Goal: Navigation & Orientation: Find specific page/section

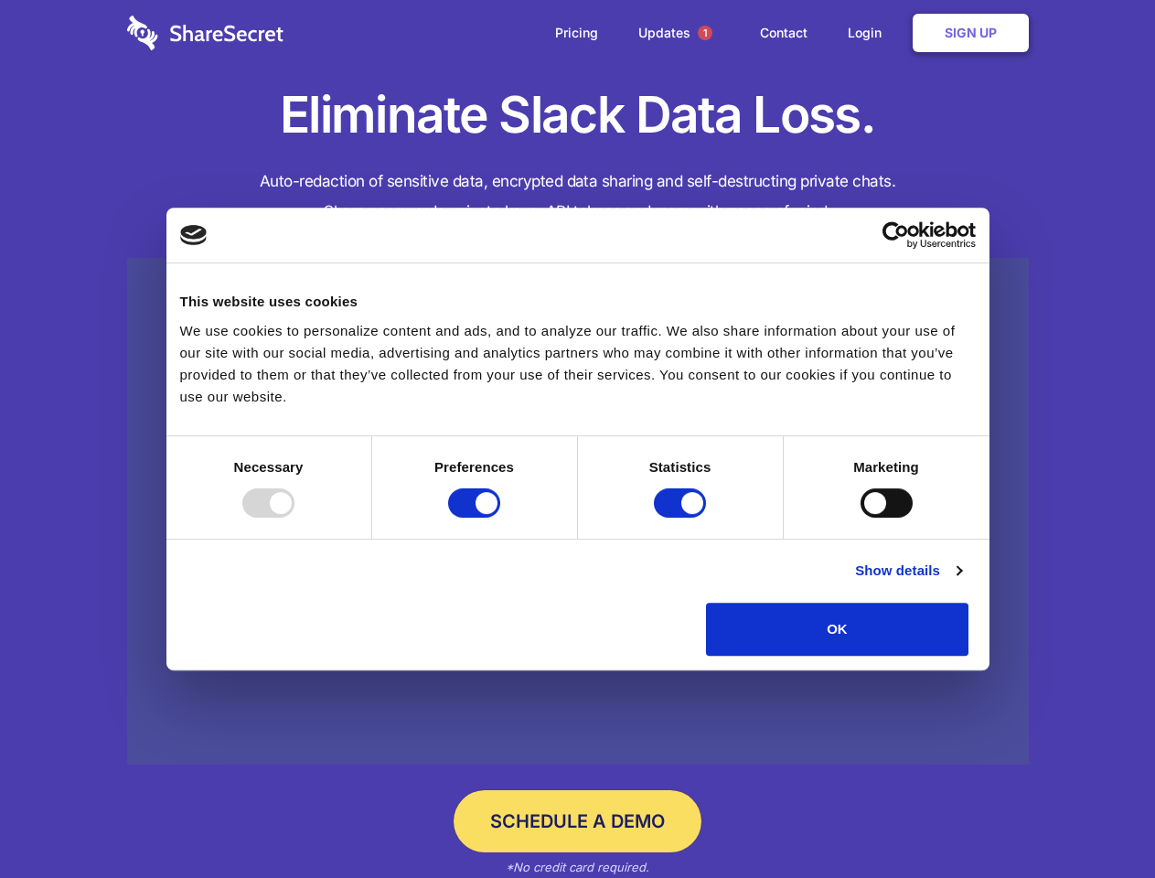
click at [294, 517] on div at bounding box center [268, 502] width 52 height 29
click at [500, 517] on input "Preferences" at bounding box center [474, 502] width 52 height 29
checkbox input "false"
click at [682, 517] on input "Statistics" at bounding box center [680, 502] width 52 height 29
checkbox input "false"
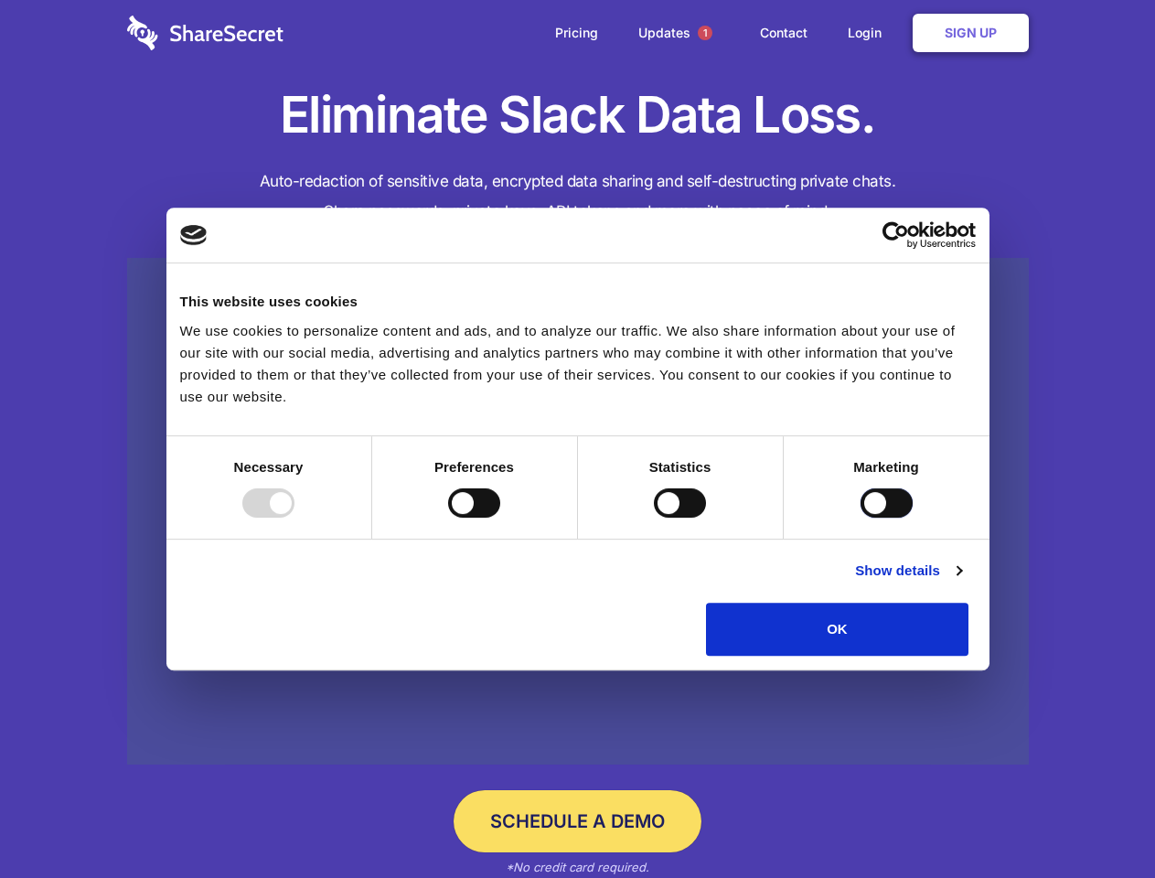
click at [860, 517] on input "Marketing" at bounding box center [886, 502] width 52 height 29
checkbox input "true"
click at [961, 581] on link "Show details" at bounding box center [908, 571] width 106 height 22
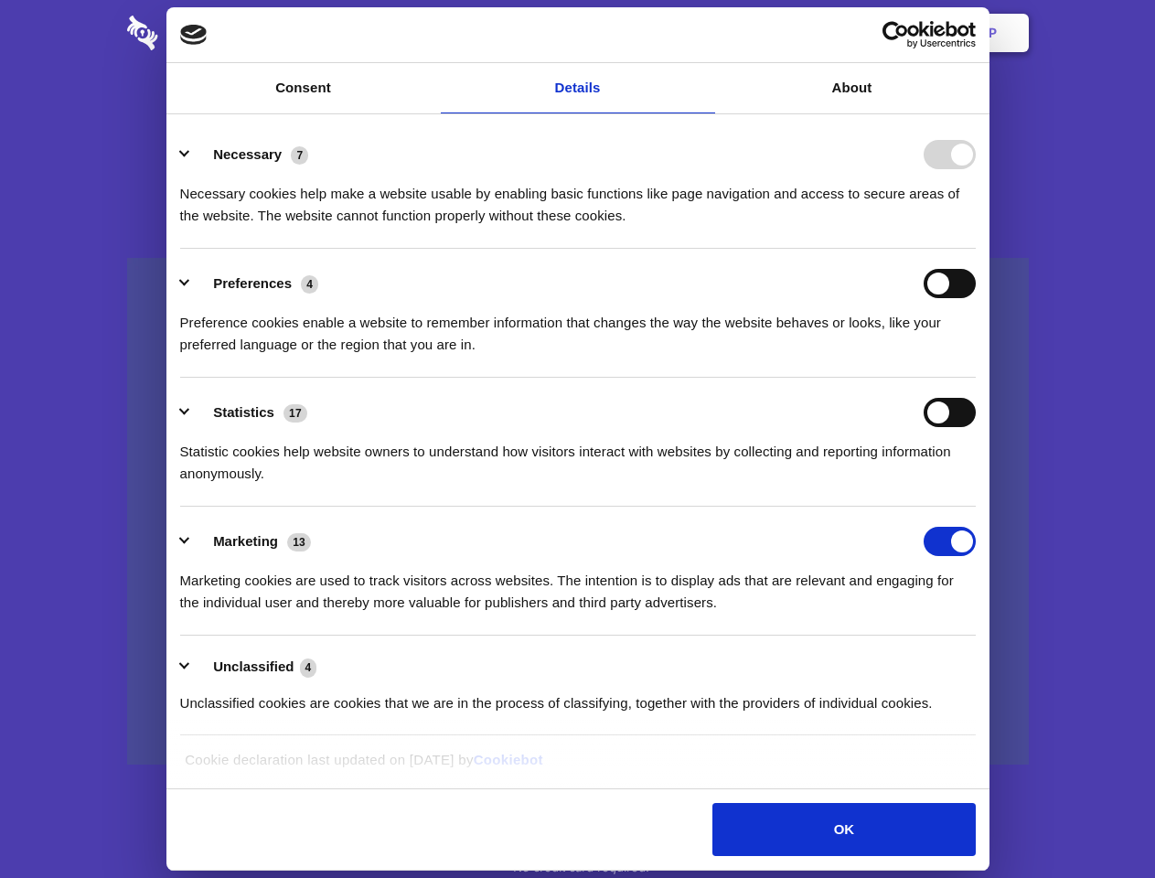
click at [976, 249] on li "Necessary 7 Necessary cookies help make a website usable by enabling basic func…" at bounding box center [577, 184] width 795 height 129
click at [704, 33] on span "1" at bounding box center [705, 33] width 15 height 15
